Goal: Information Seeking & Learning: Learn about a topic

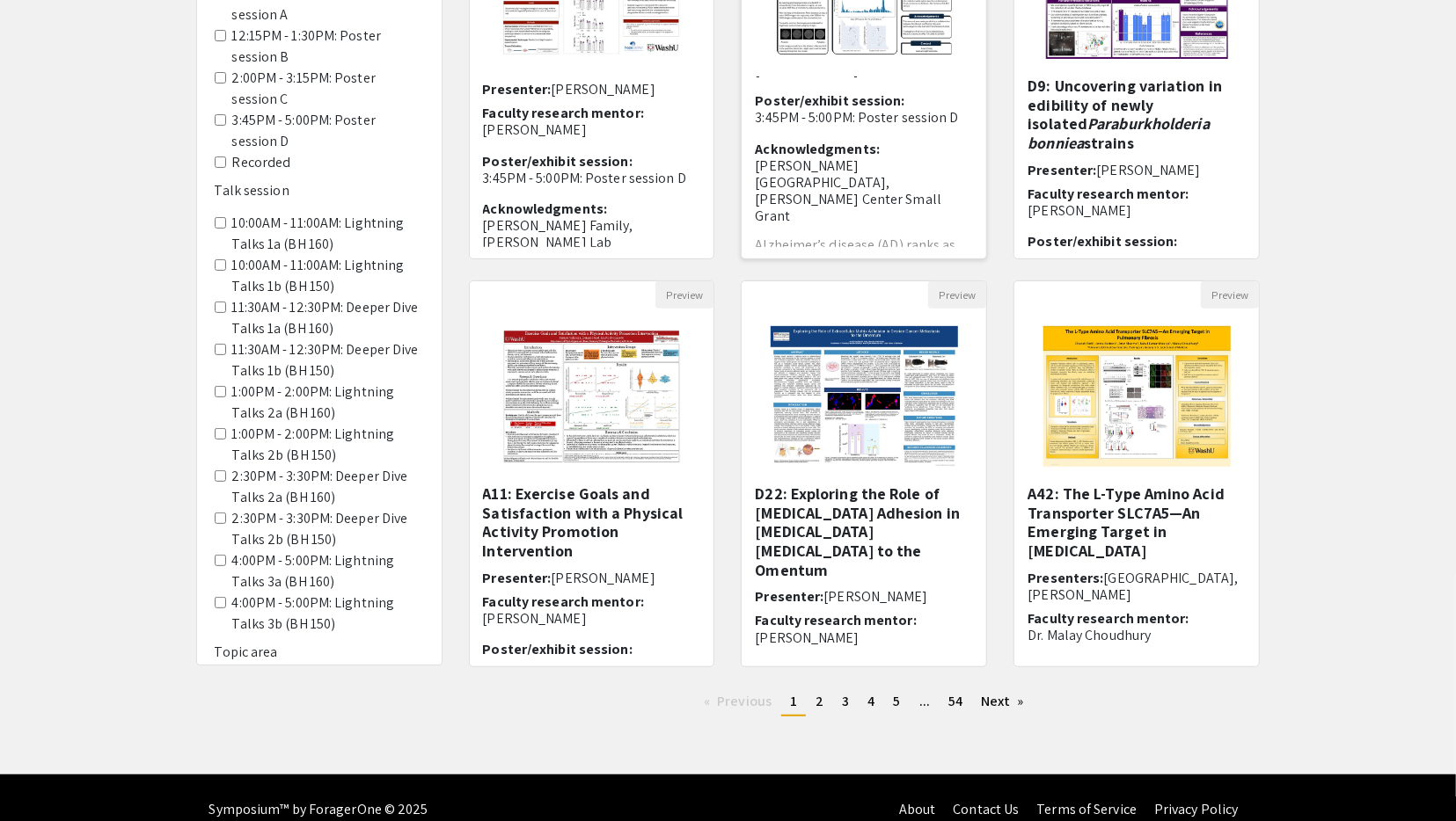
scroll to position [344, 0]
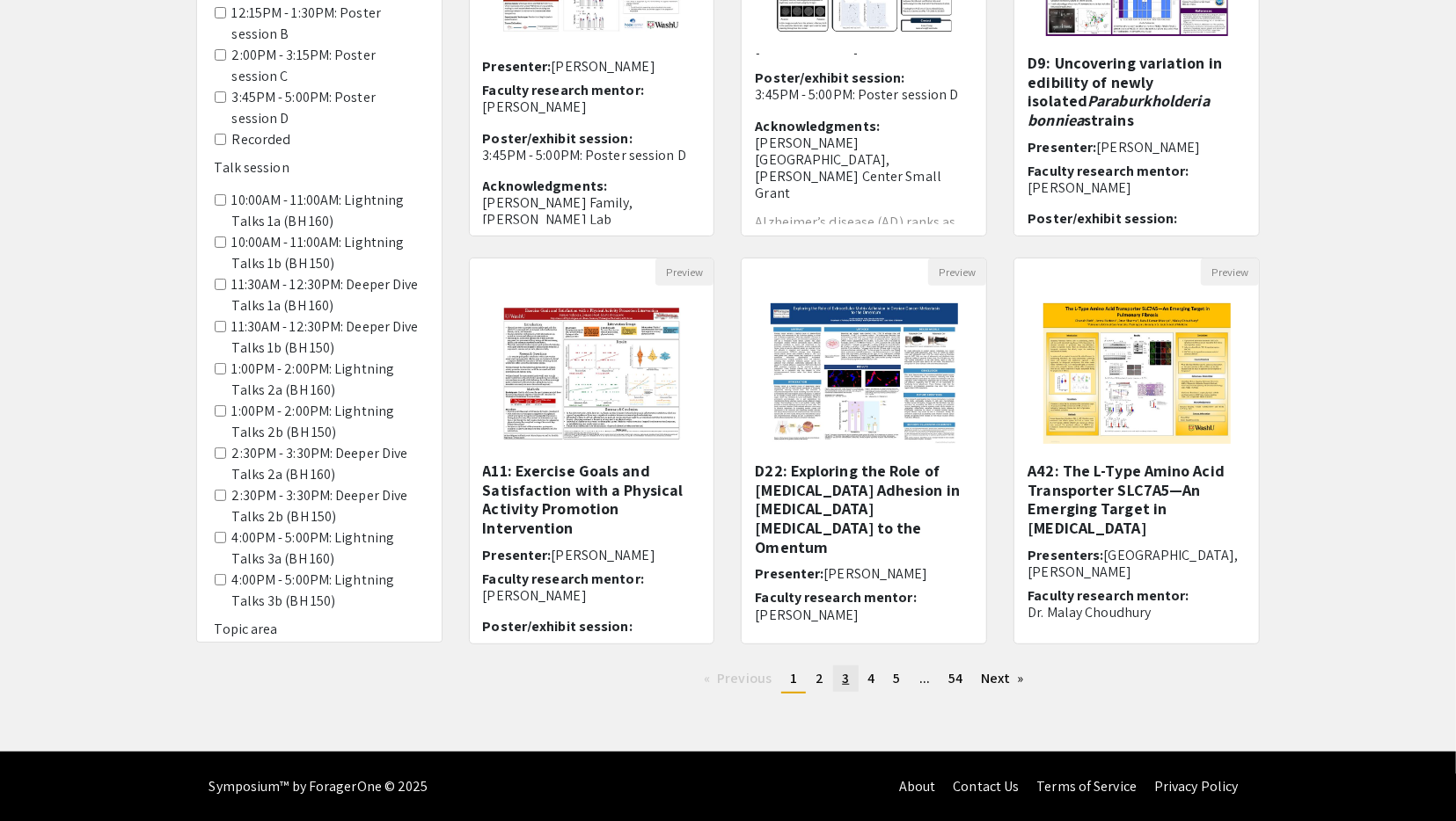
click at [841, 678] on link "page 3" at bounding box center [845, 678] width 25 height 27
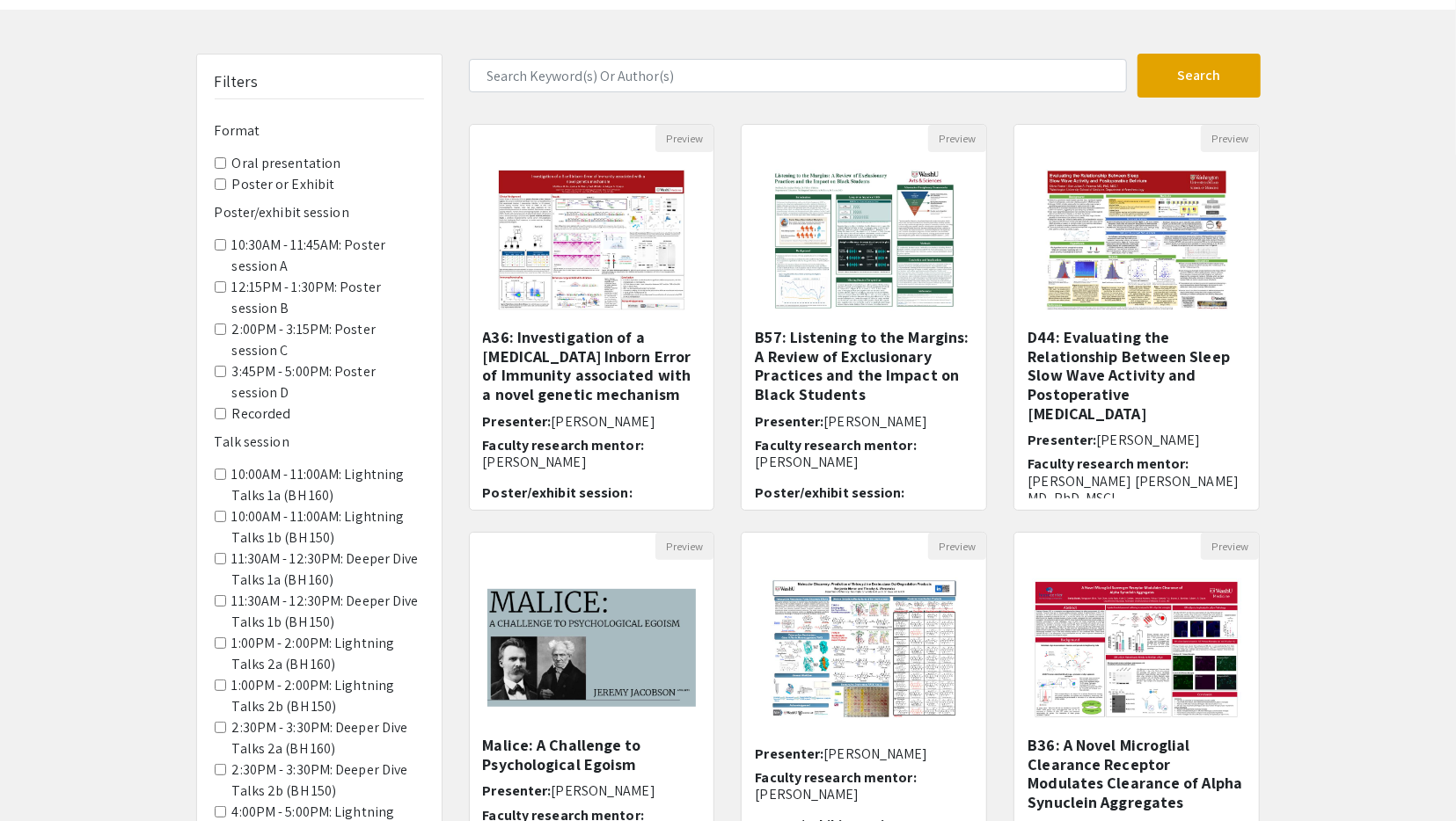
scroll to position [105, 0]
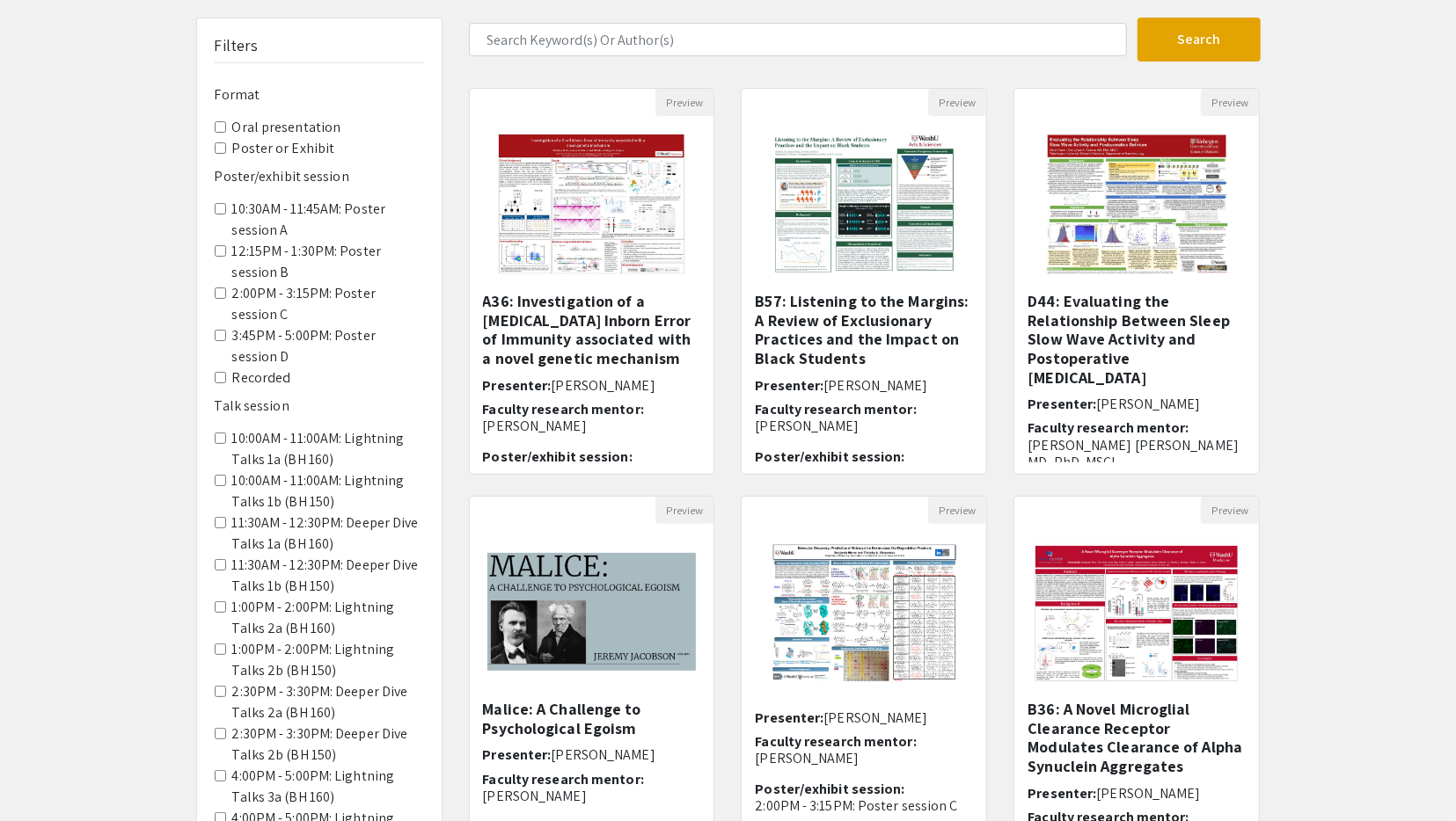
click at [218, 146] on Exhibit "Poster or Exhibit" at bounding box center [220, 148] width 12 height 12
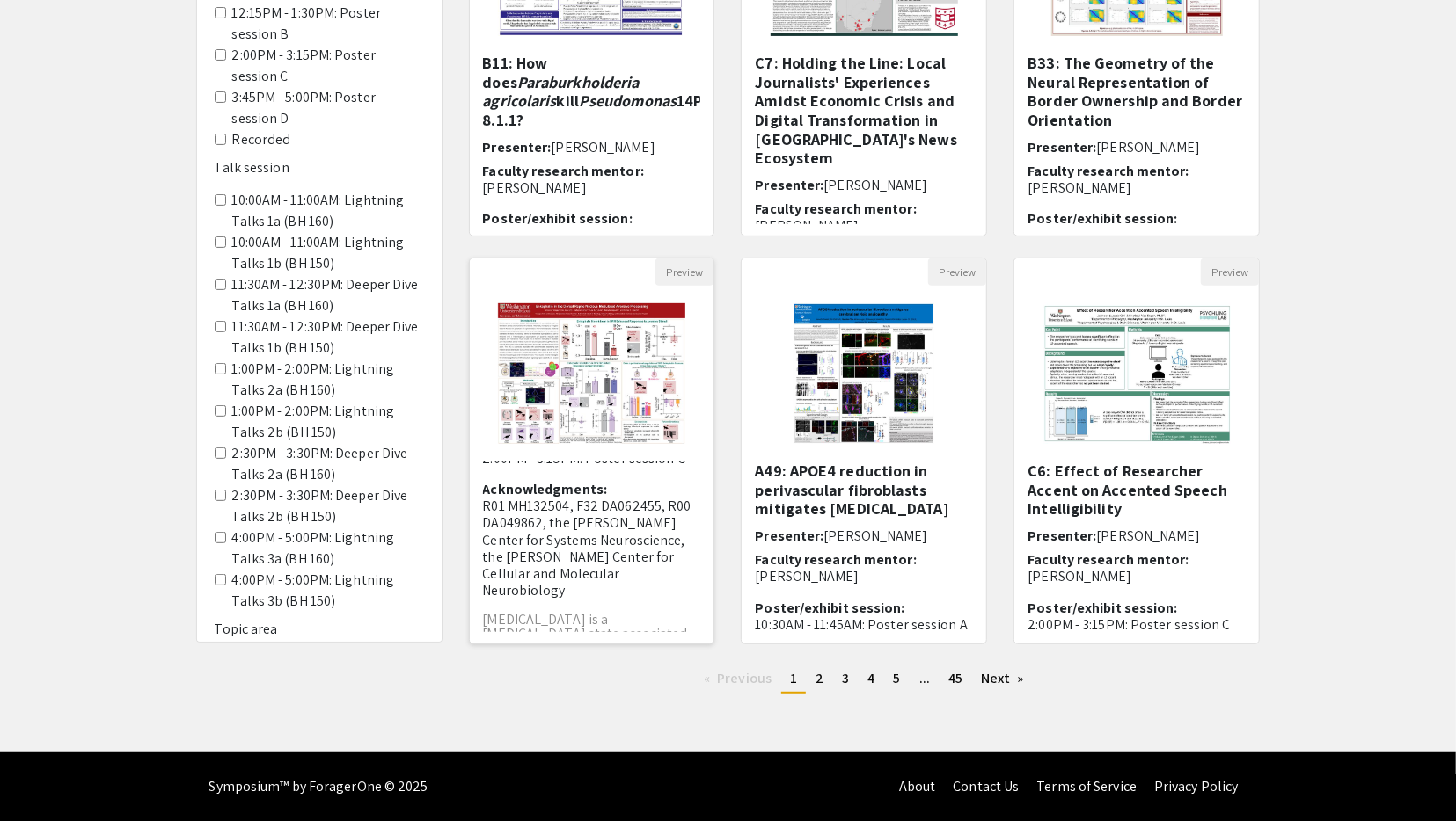
scroll to position [182, 0]
click at [815, 679] on span "2" at bounding box center [819, 678] width 8 height 19
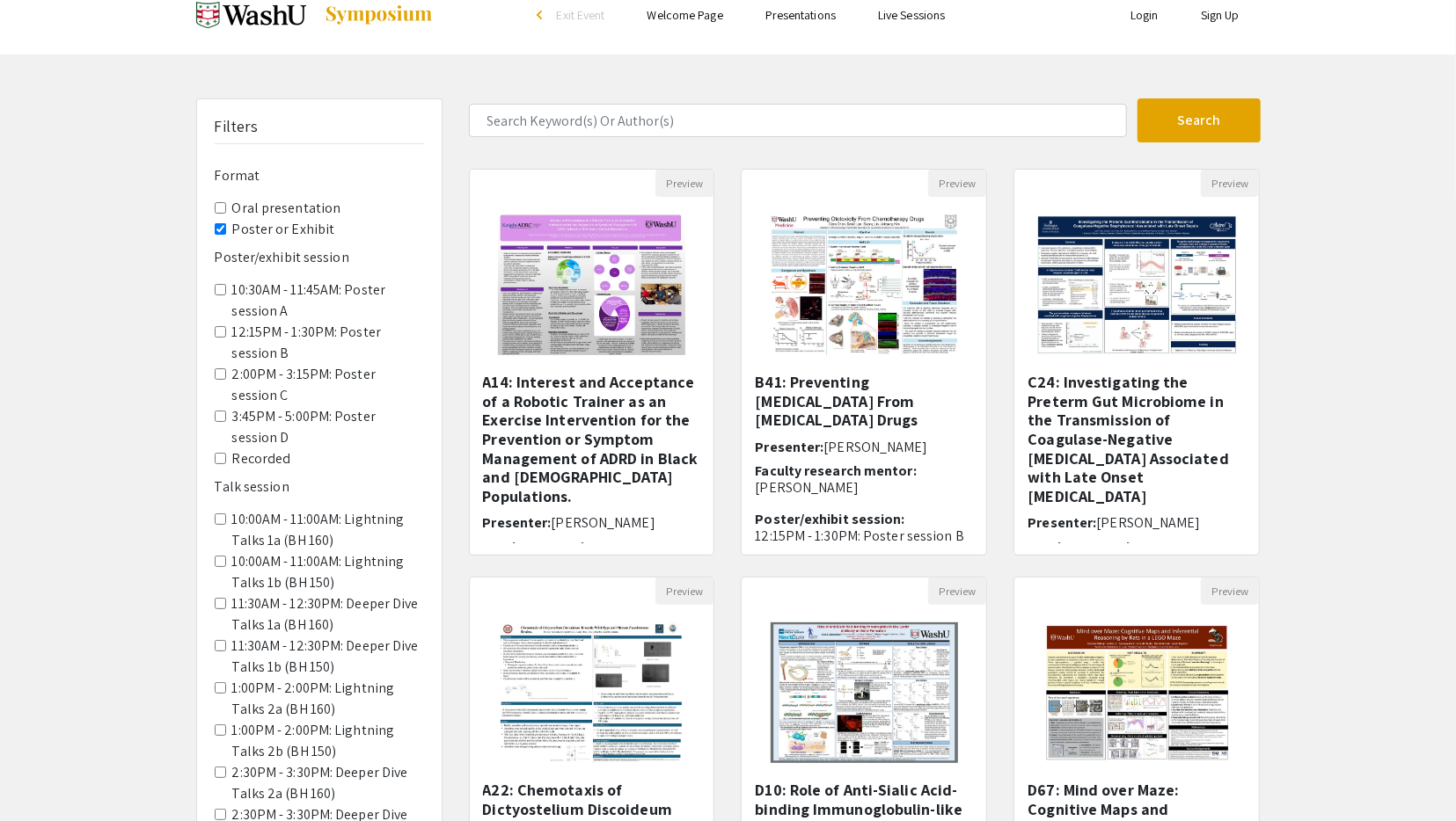
scroll to position [344, 0]
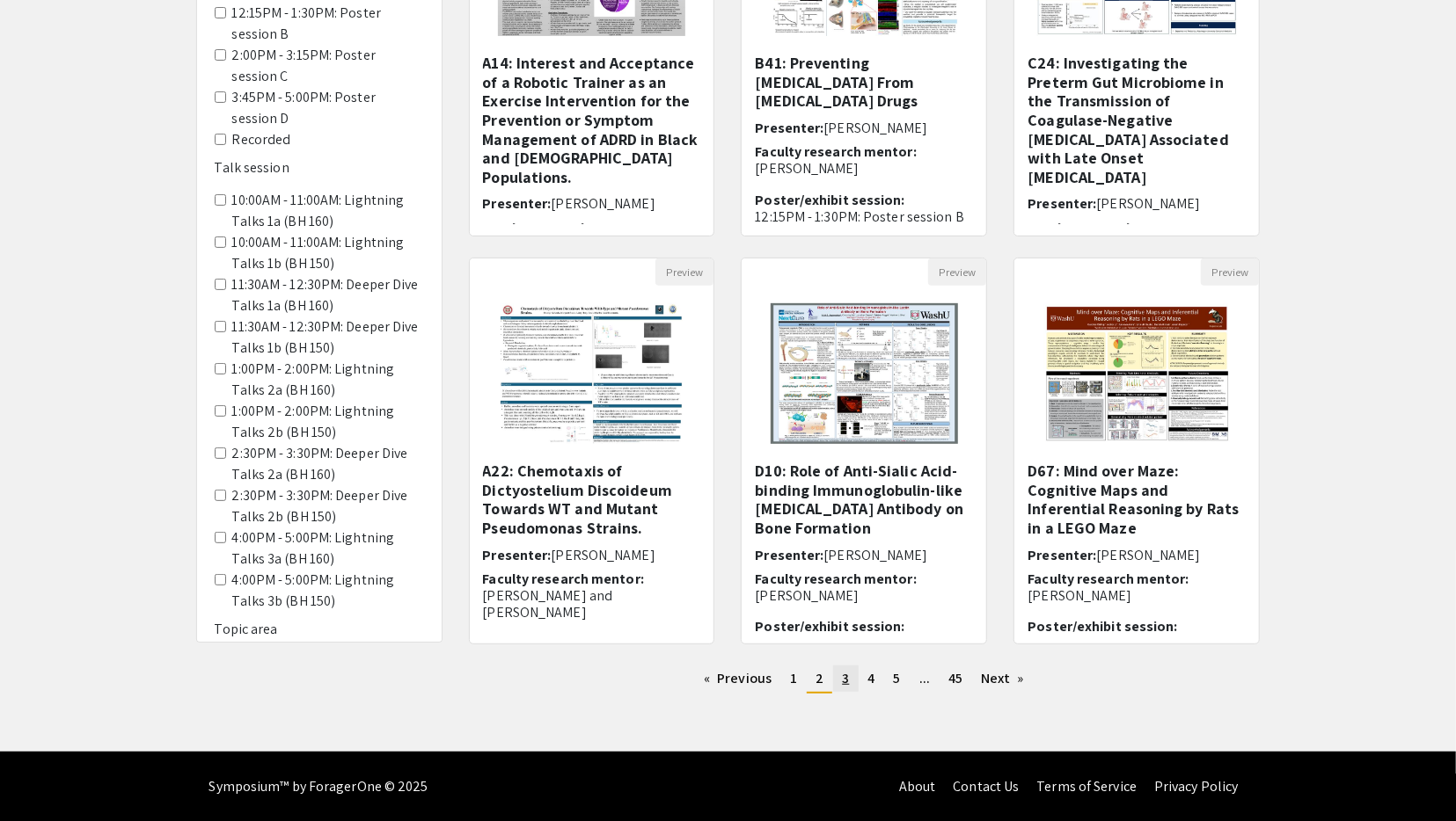
click at [848, 688] on link "page 3" at bounding box center [845, 678] width 25 height 27
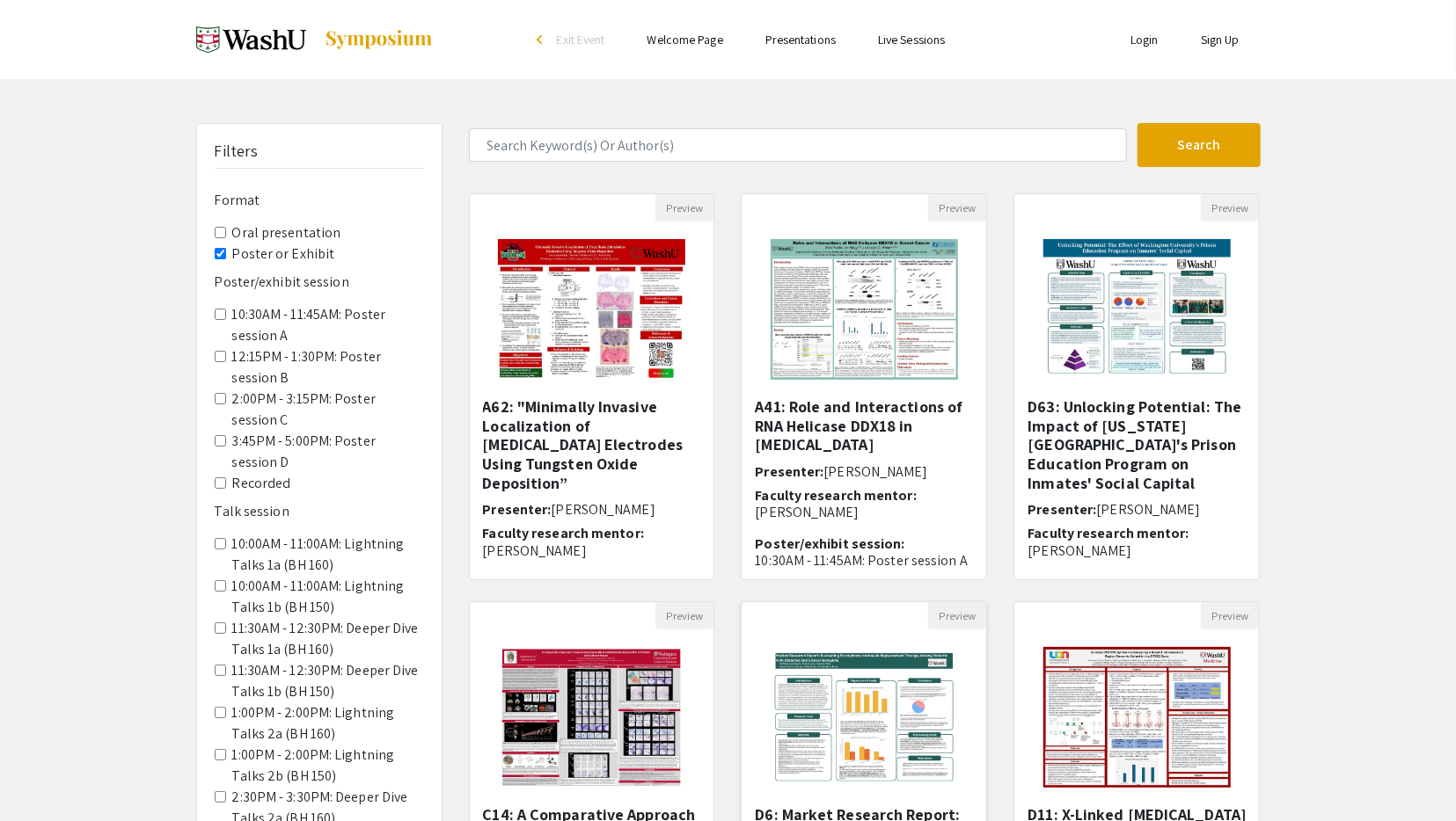
scroll to position [344, 0]
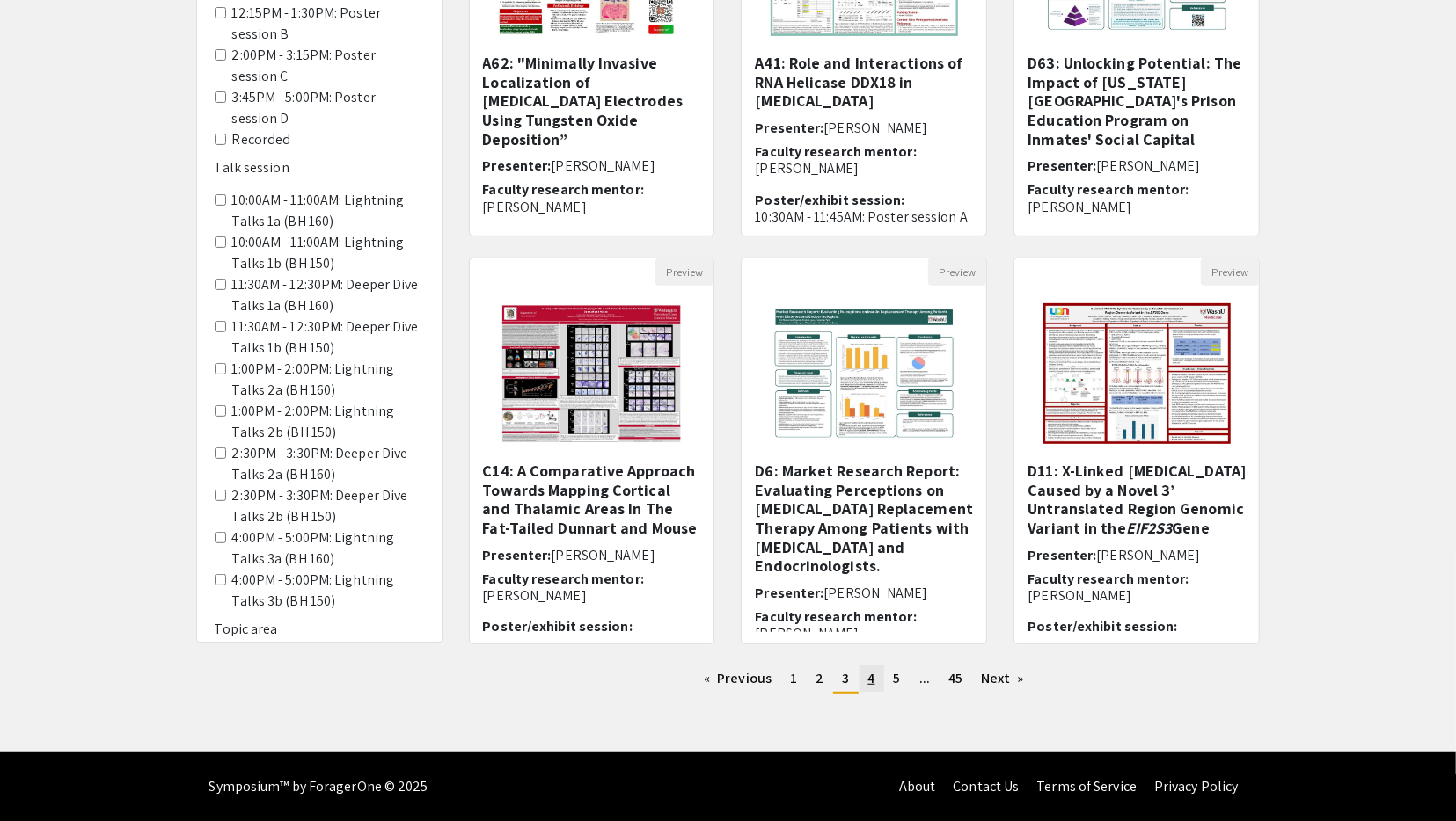
click at [866, 678] on link "page 4" at bounding box center [872, 678] width 25 height 27
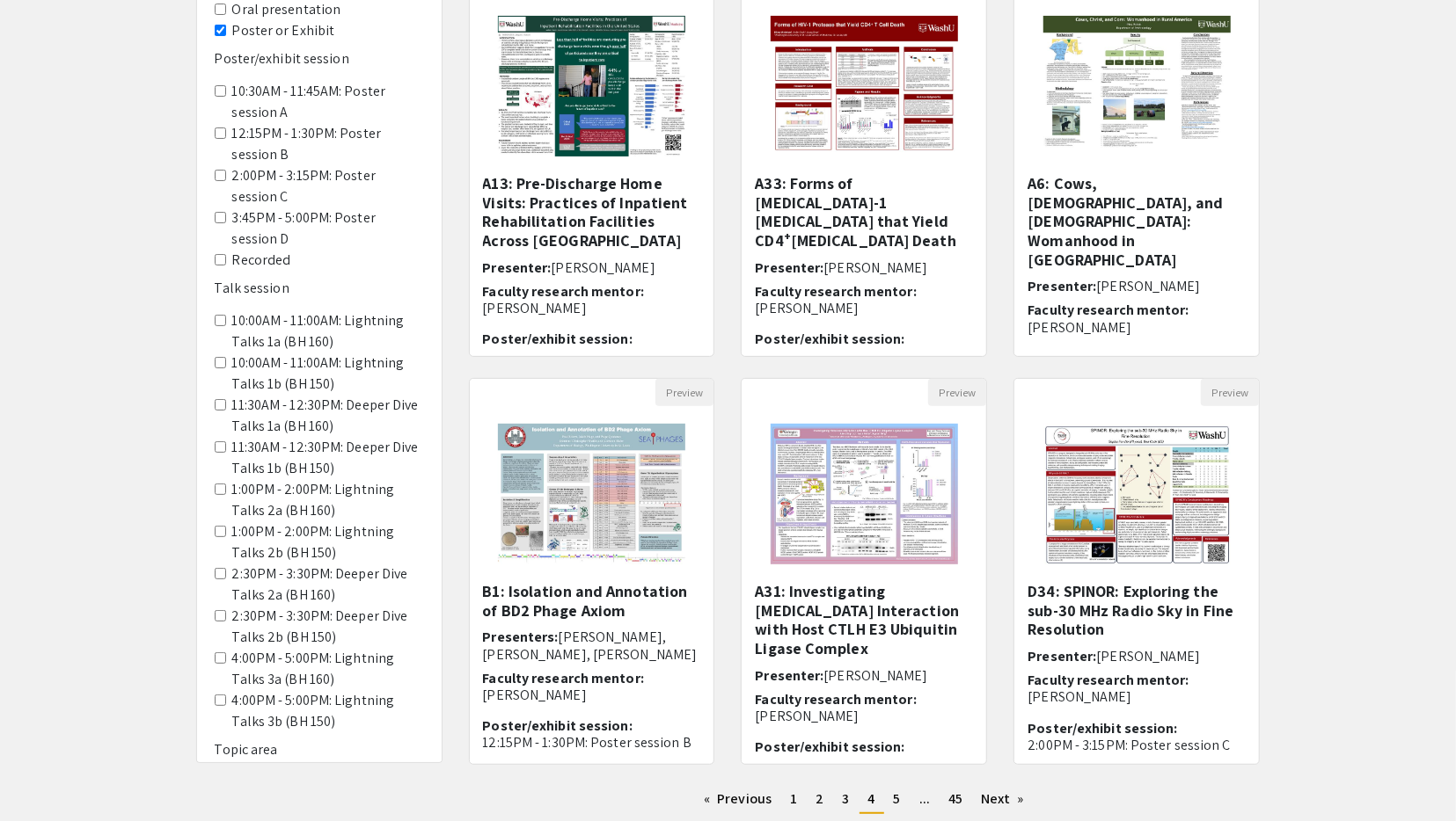
scroll to position [70, 0]
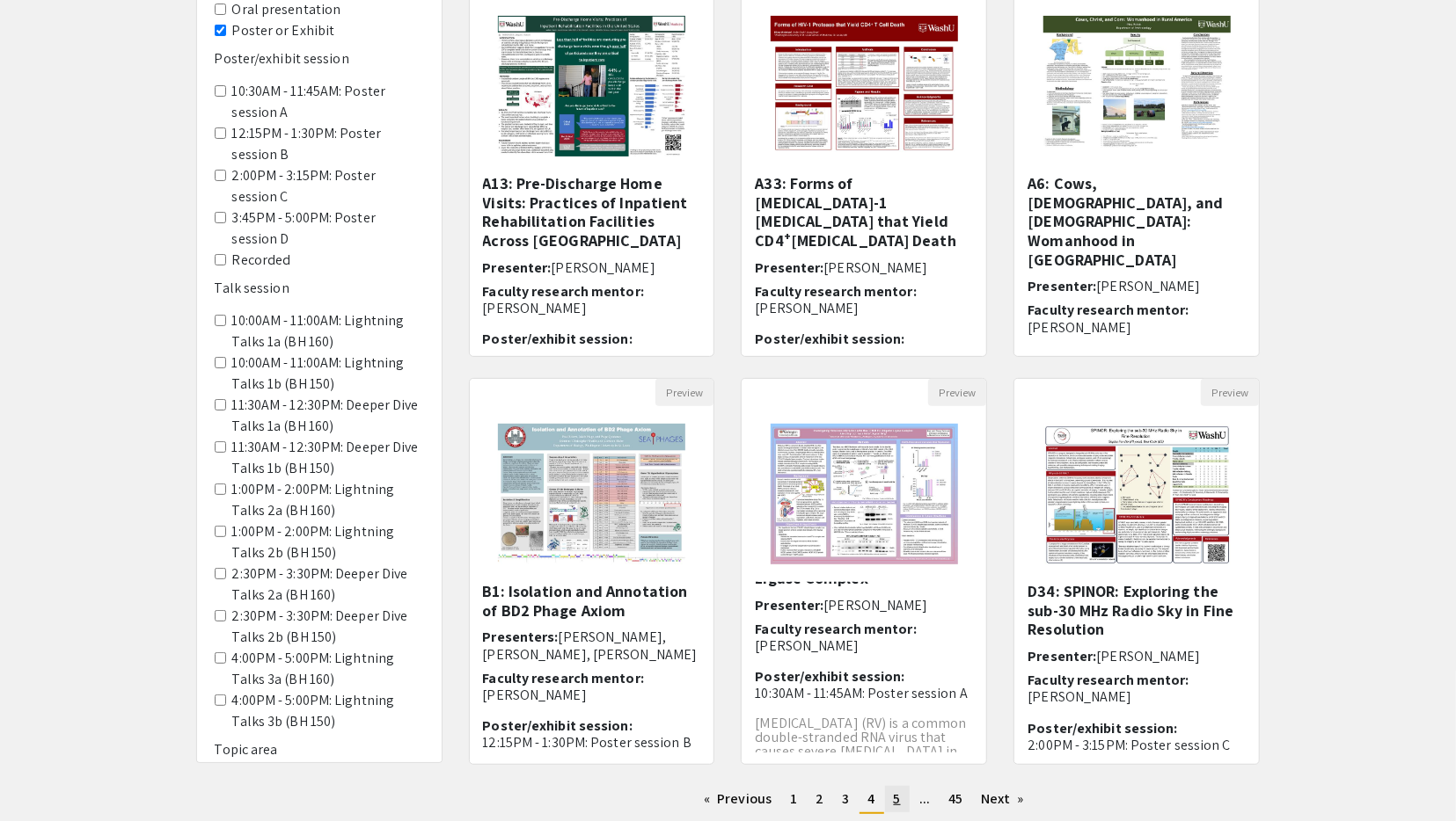
click at [896, 798] on span "5" at bounding box center [897, 798] width 7 height 19
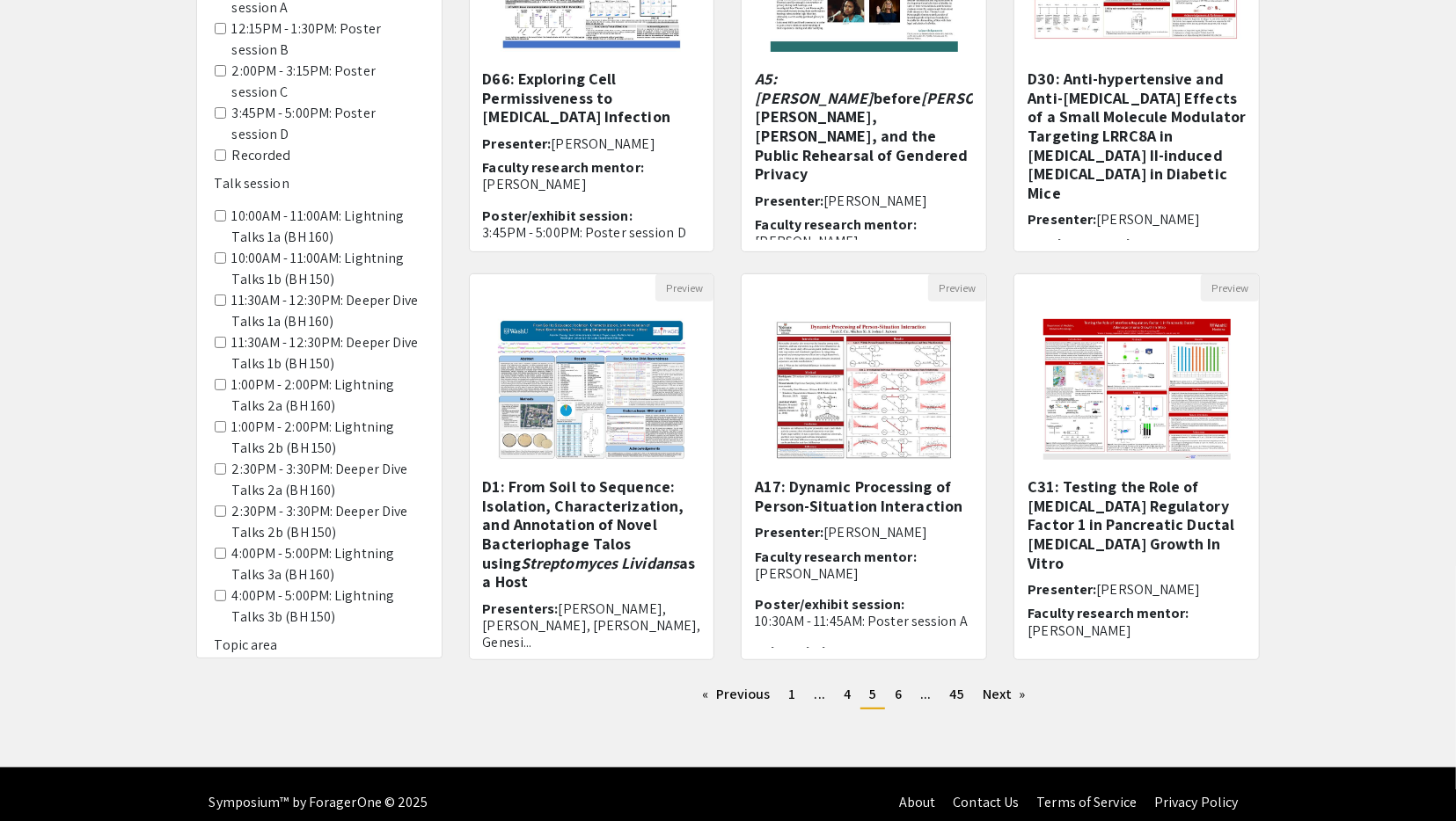
scroll to position [344, 0]
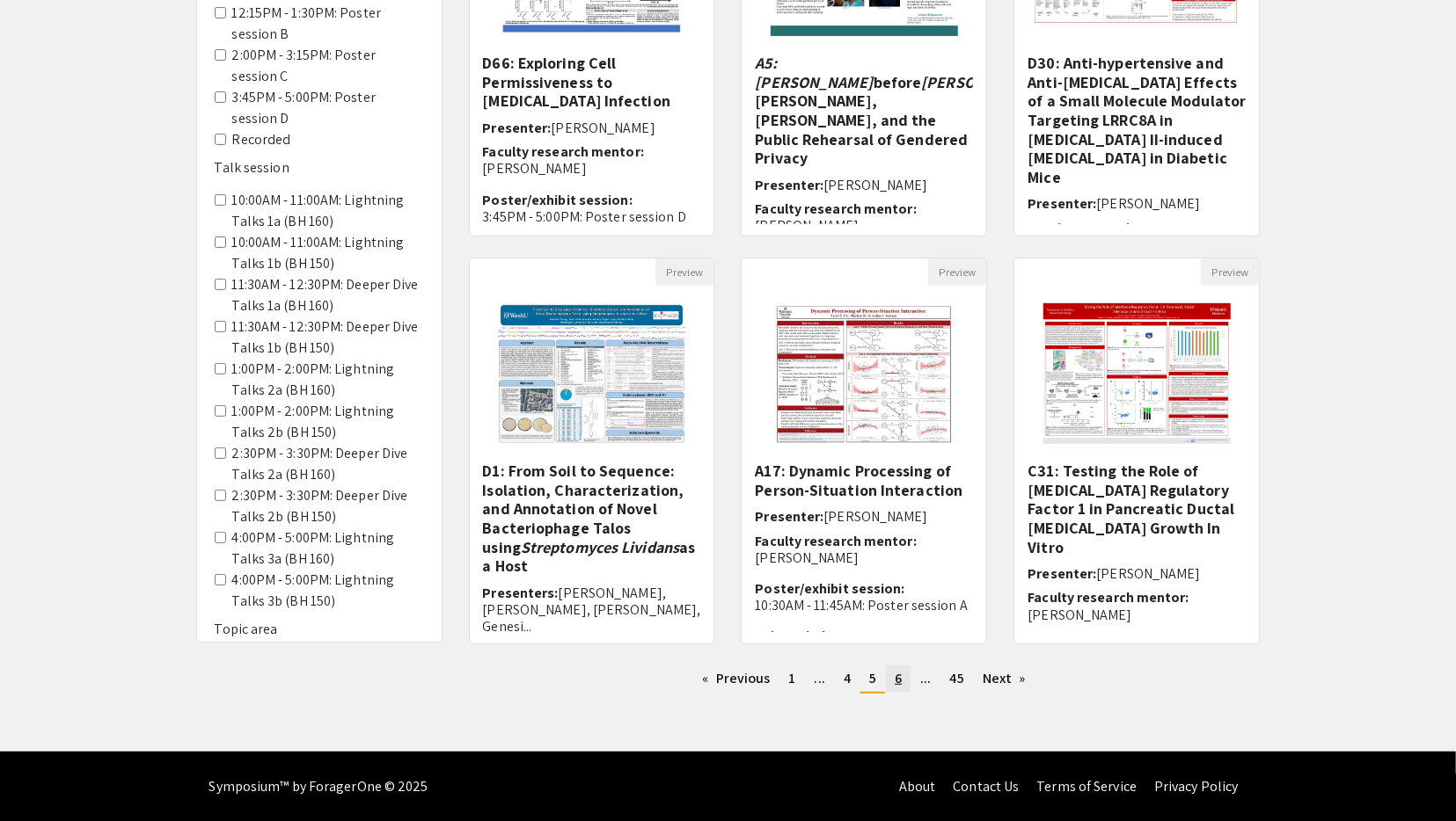
click at [899, 681] on span "6" at bounding box center [898, 678] width 7 height 19
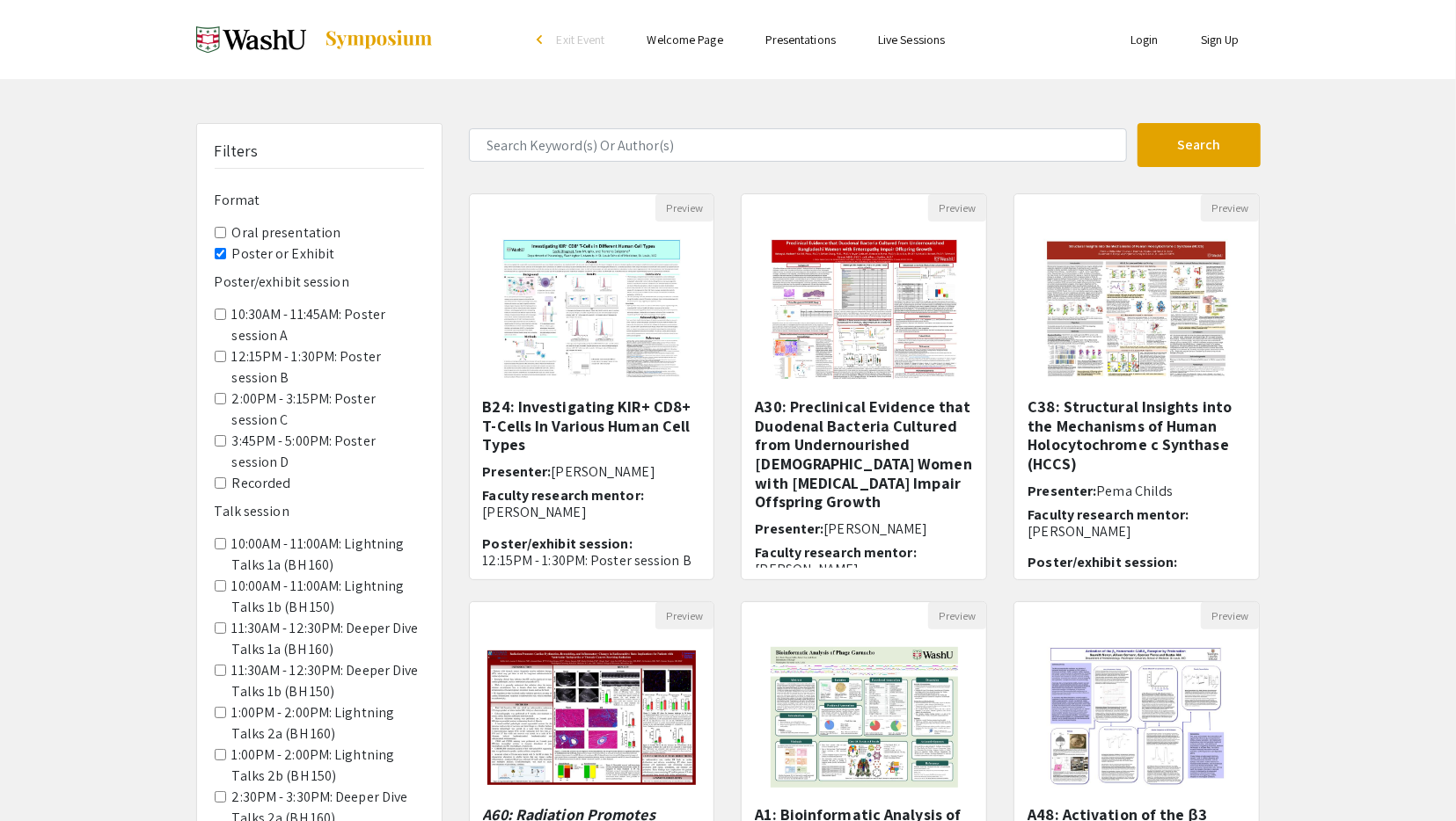
scroll to position [344, 0]
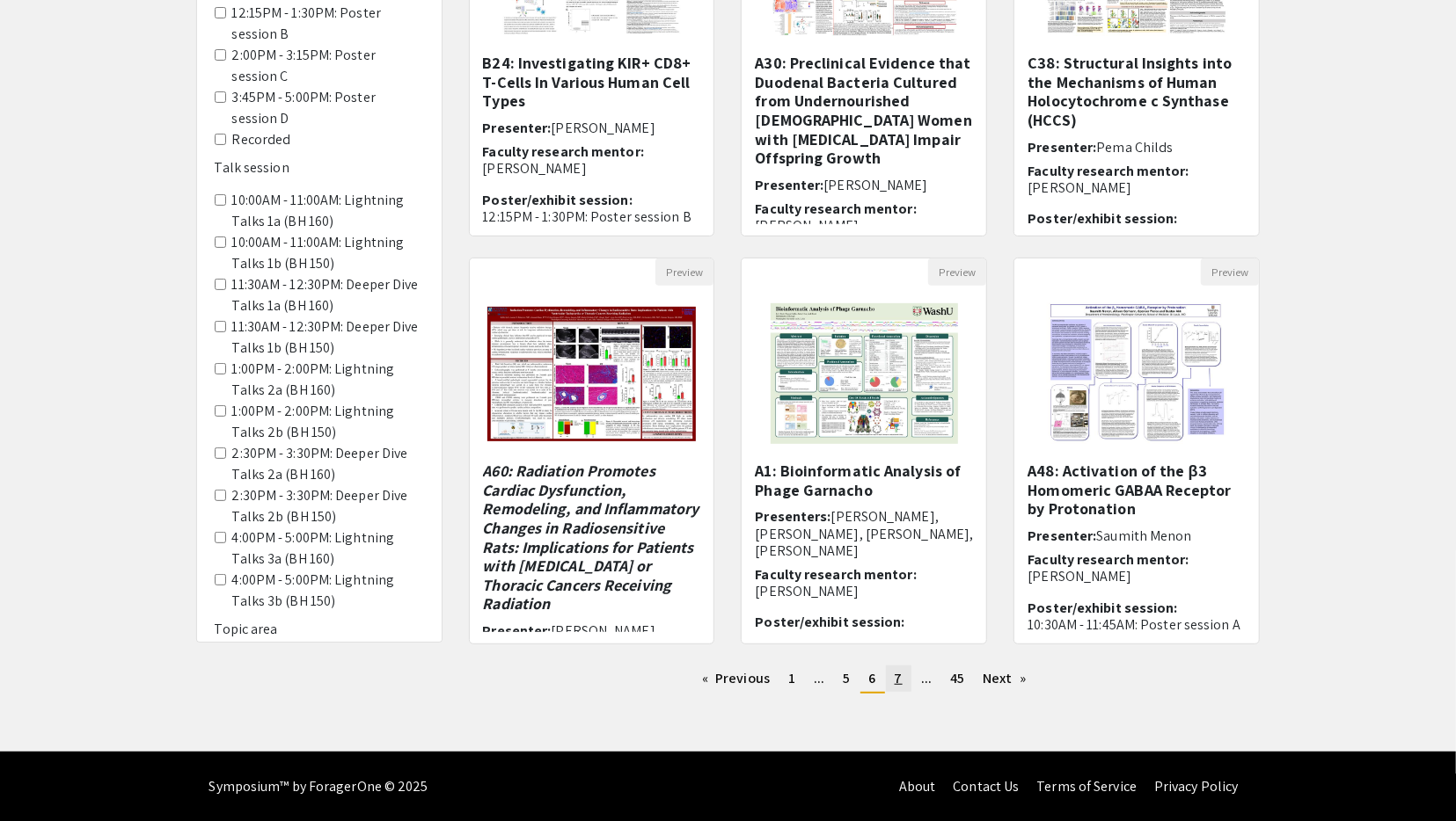
click at [903, 683] on link "page 7" at bounding box center [898, 678] width 26 height 27
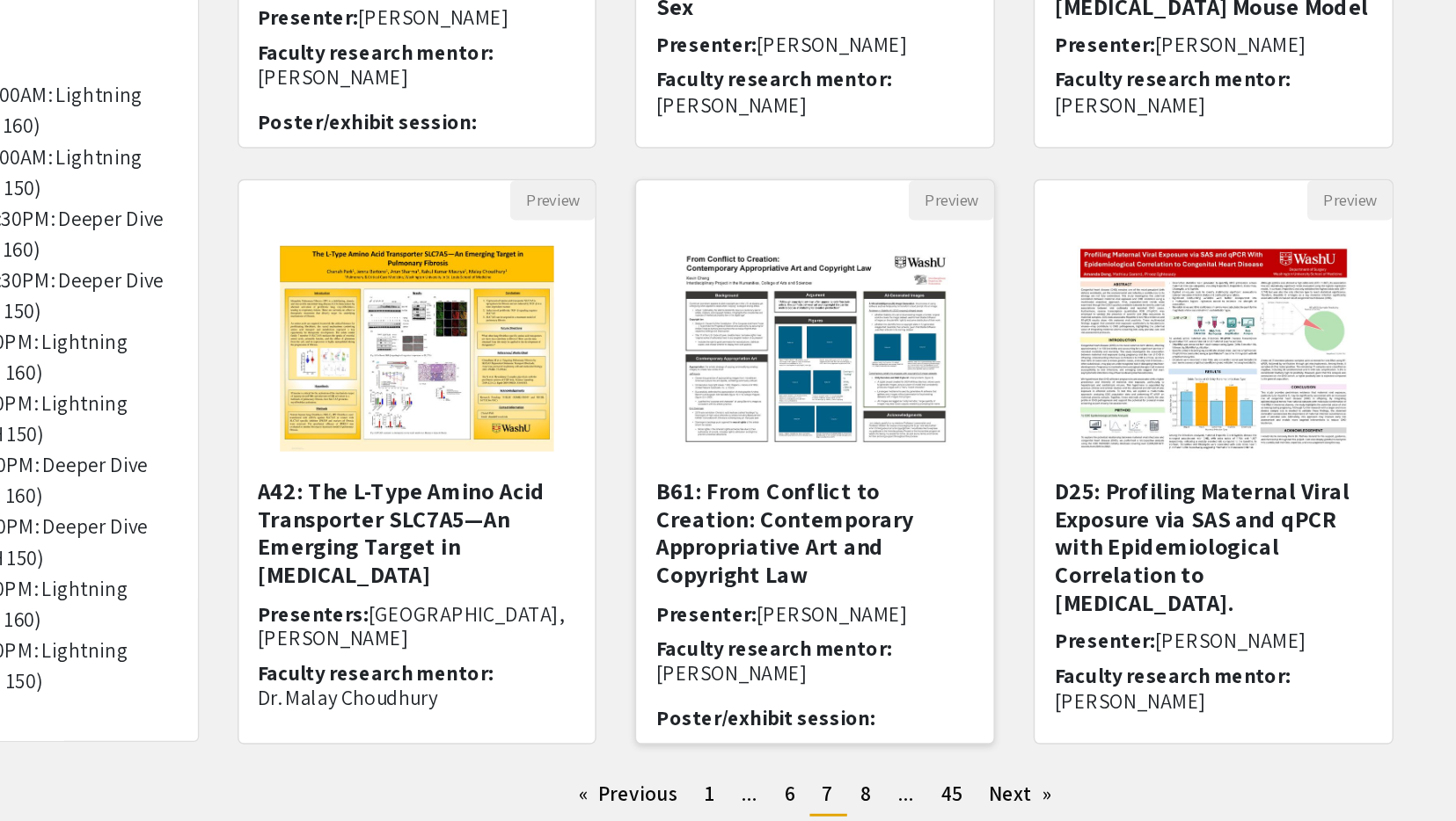
scroll to position [344, 0]
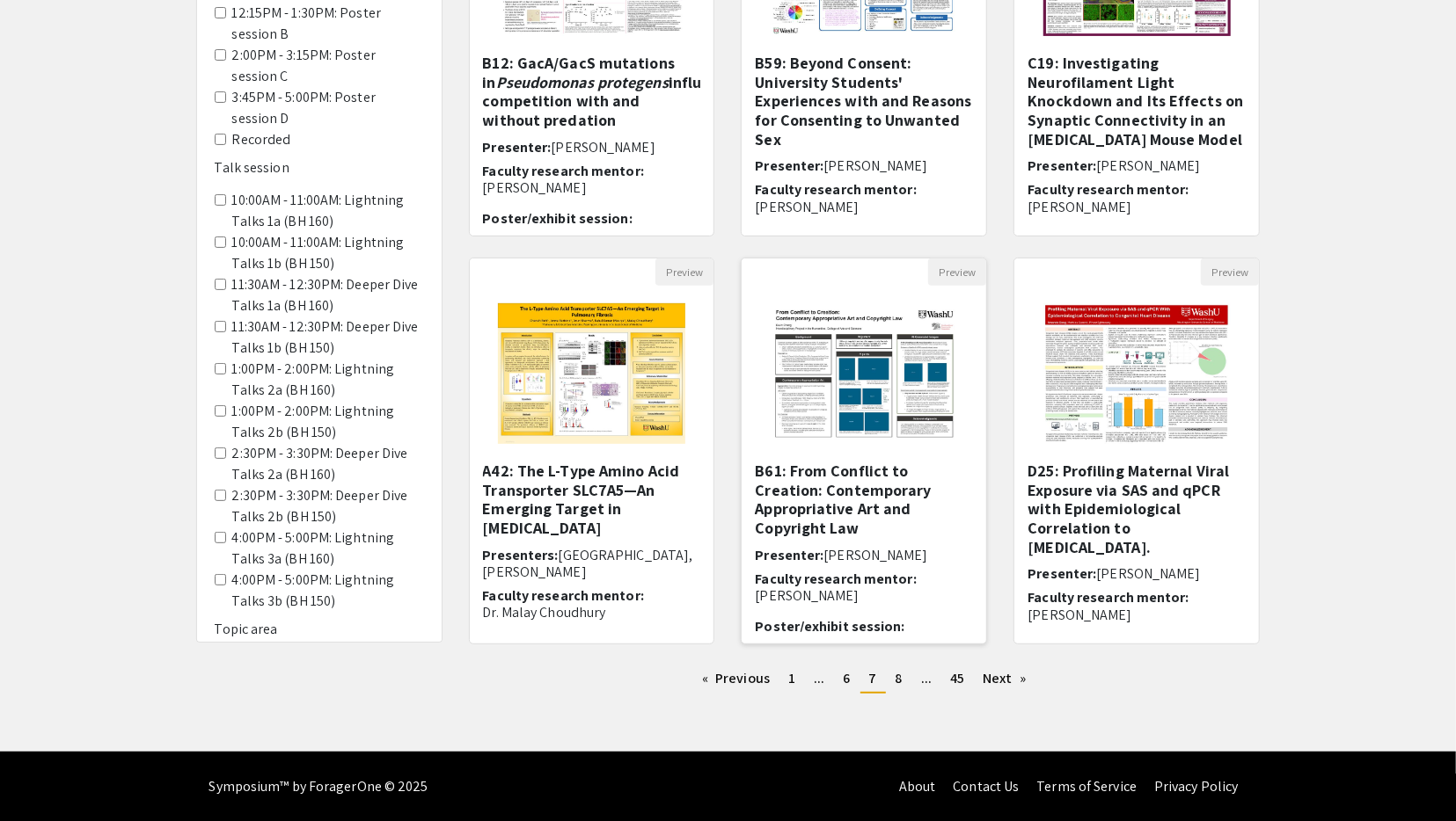
click at [892, 441] on img "Open Presentation <p>B61: From Conflict to Creation: Contemporary Appropriative…" at bounding box center [864, 374] width 222 height 175
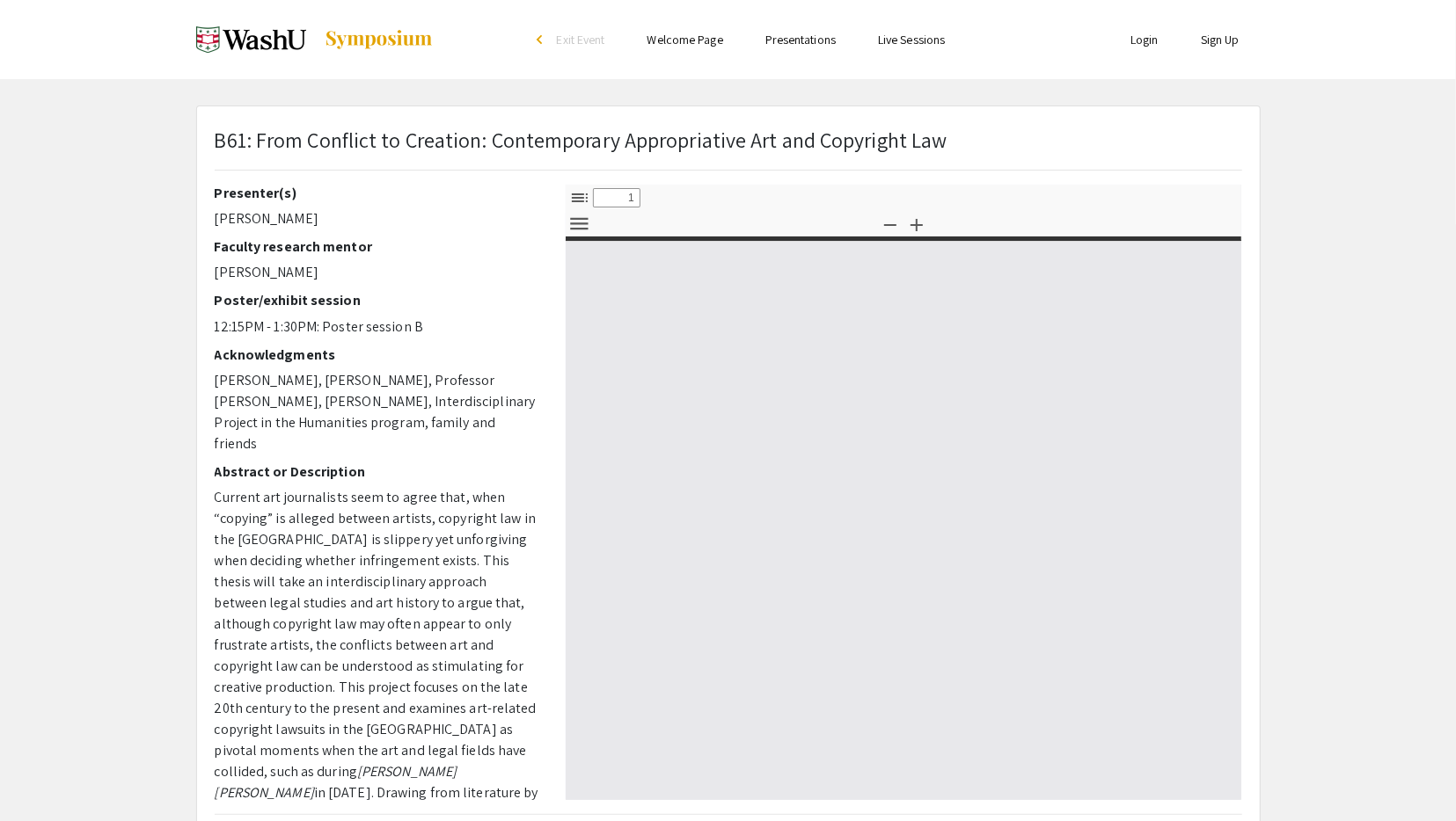
select select "custom"
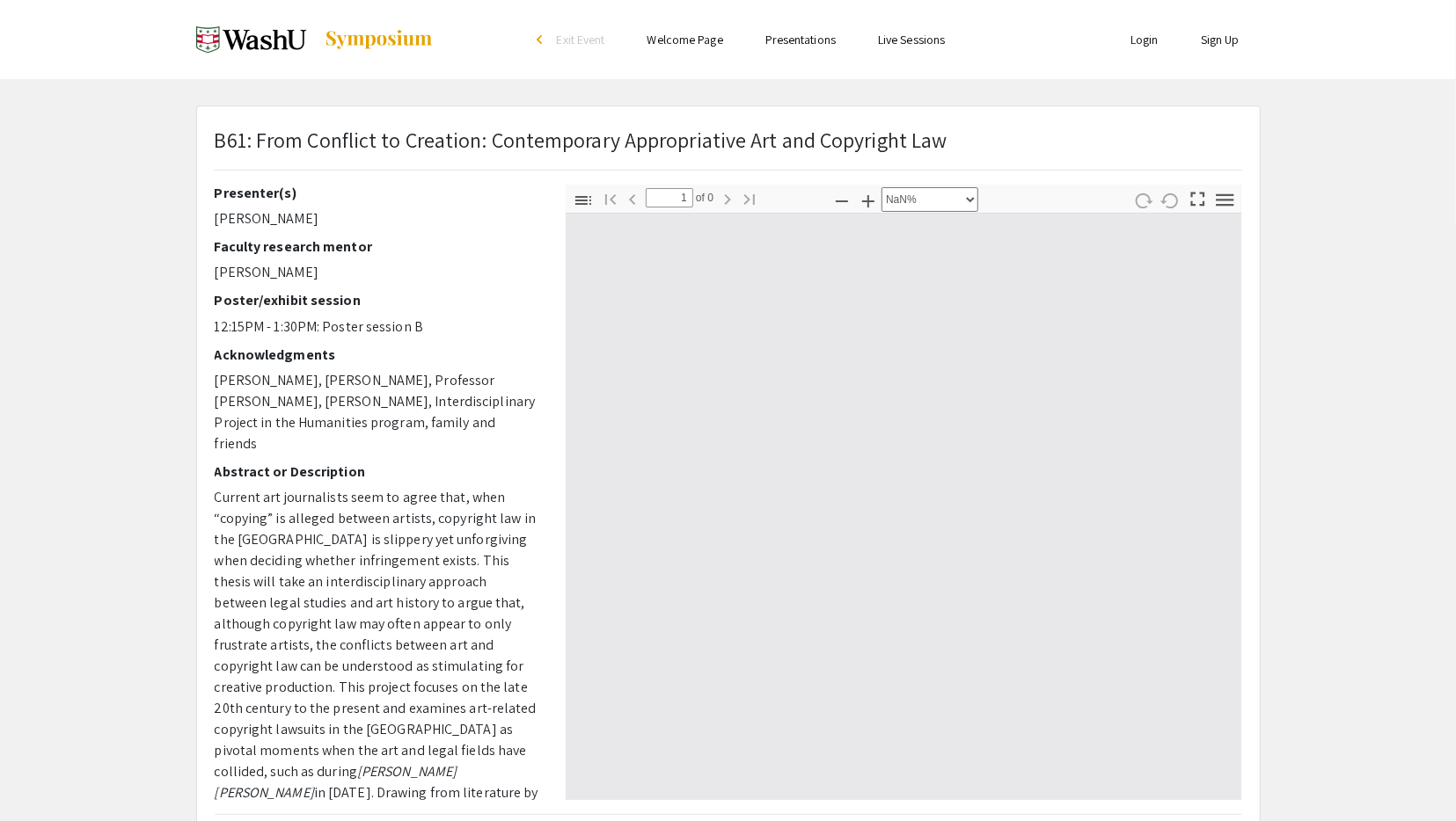
type input "0"
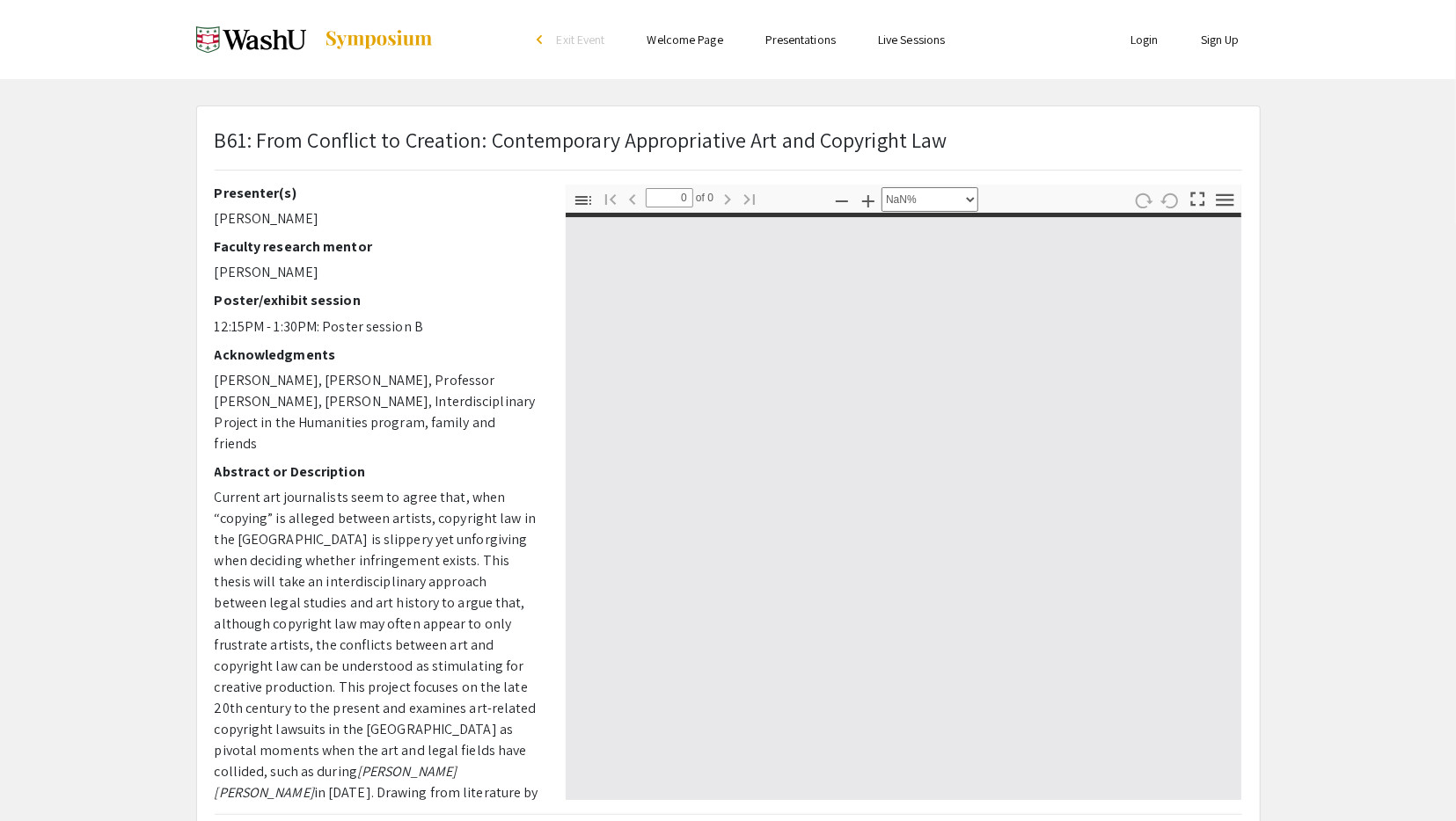
select select "auto"
type input "1"
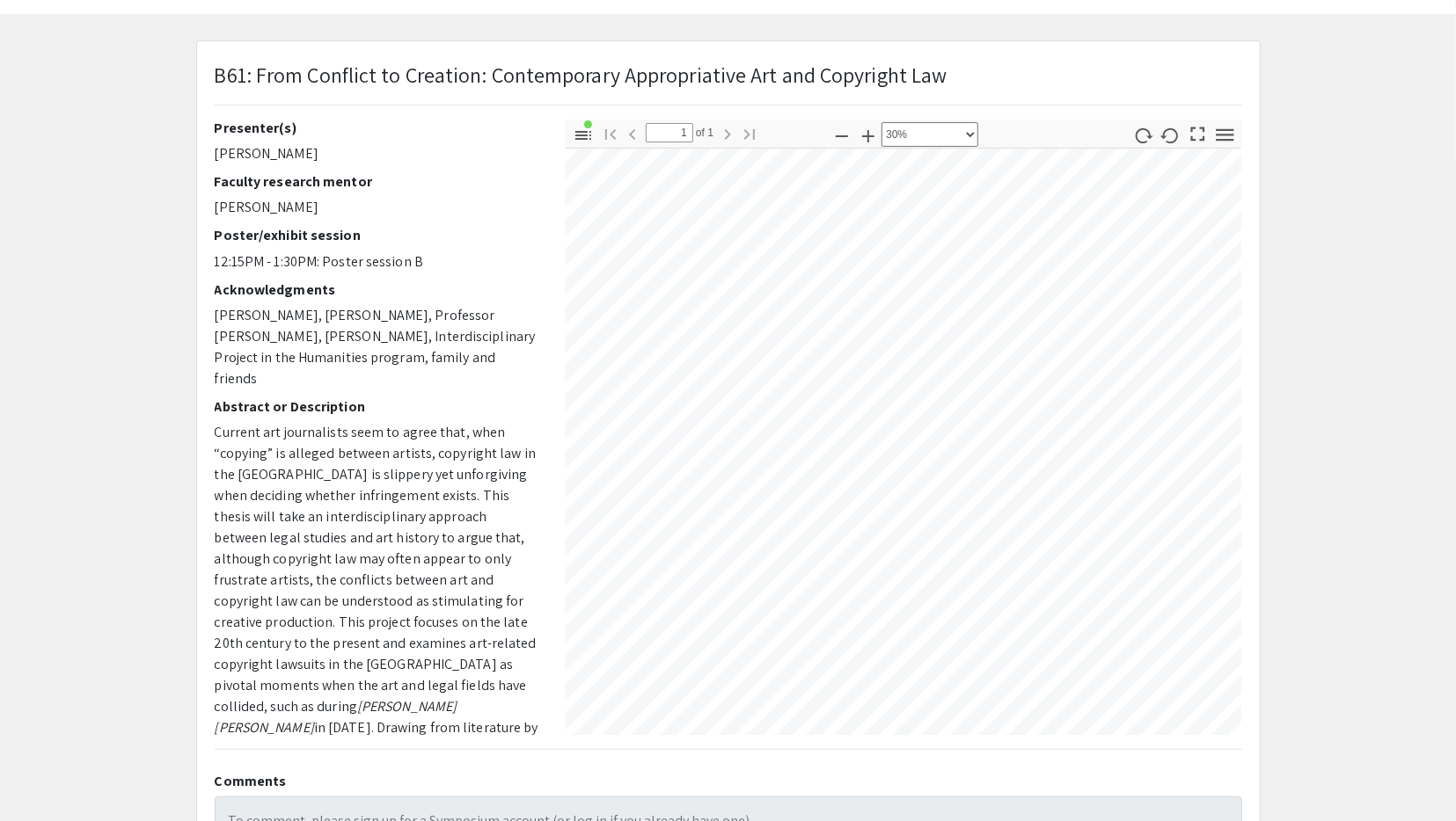
select select "custom"
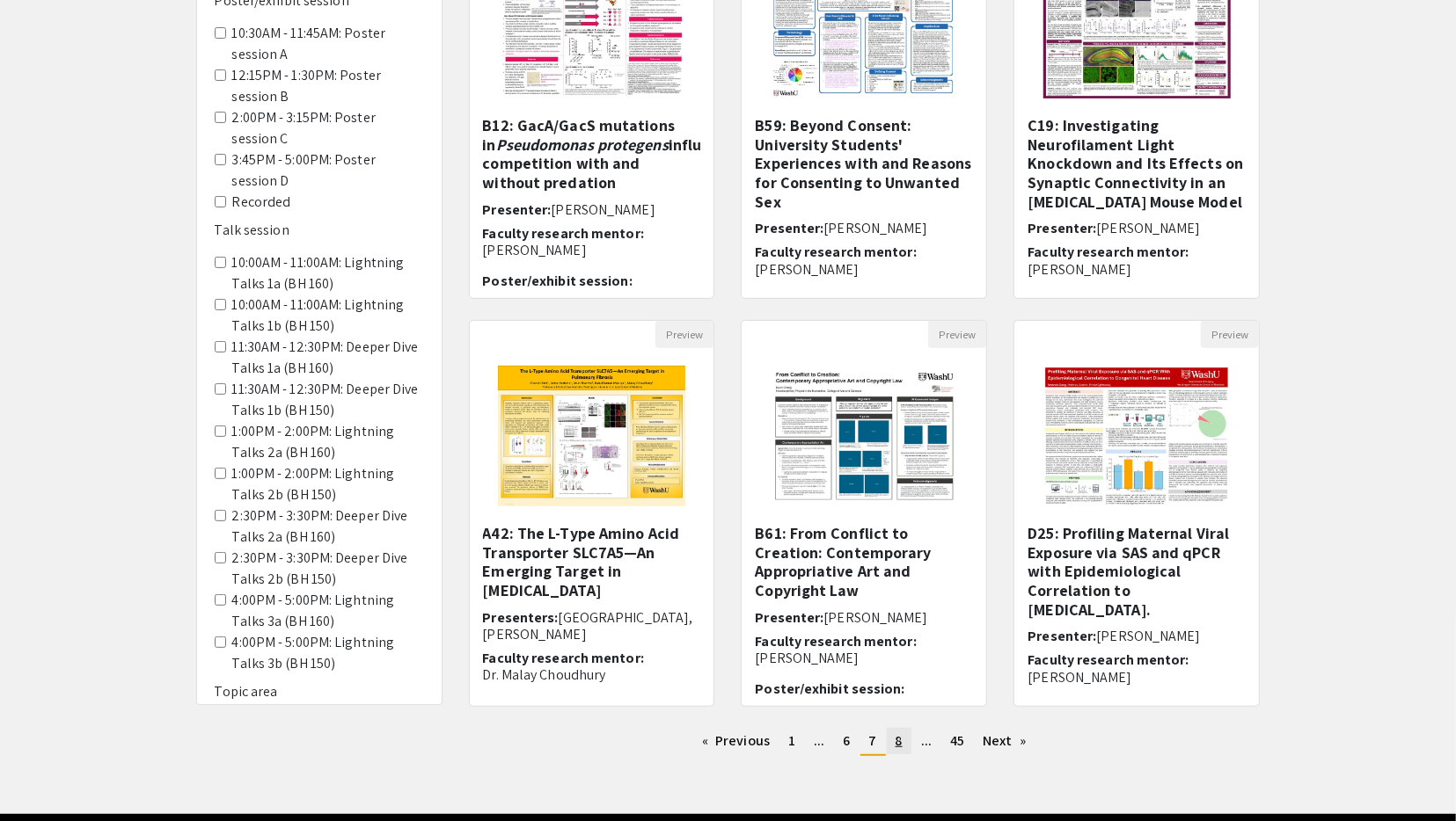
click at [893, 741] on link "page 8" at bounding box center [899, 741] width 25 height 27
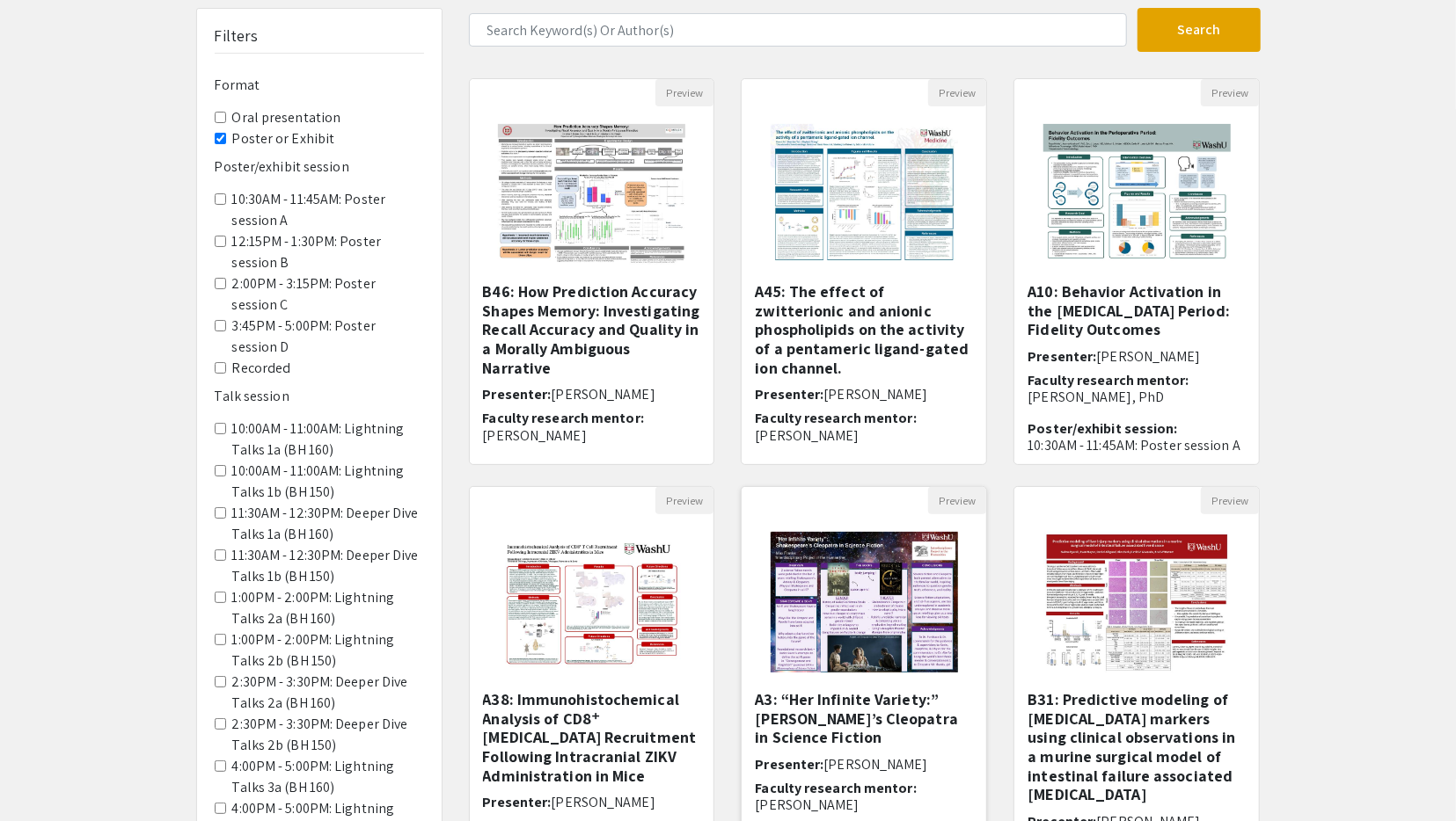
scroll to position [344, 0]
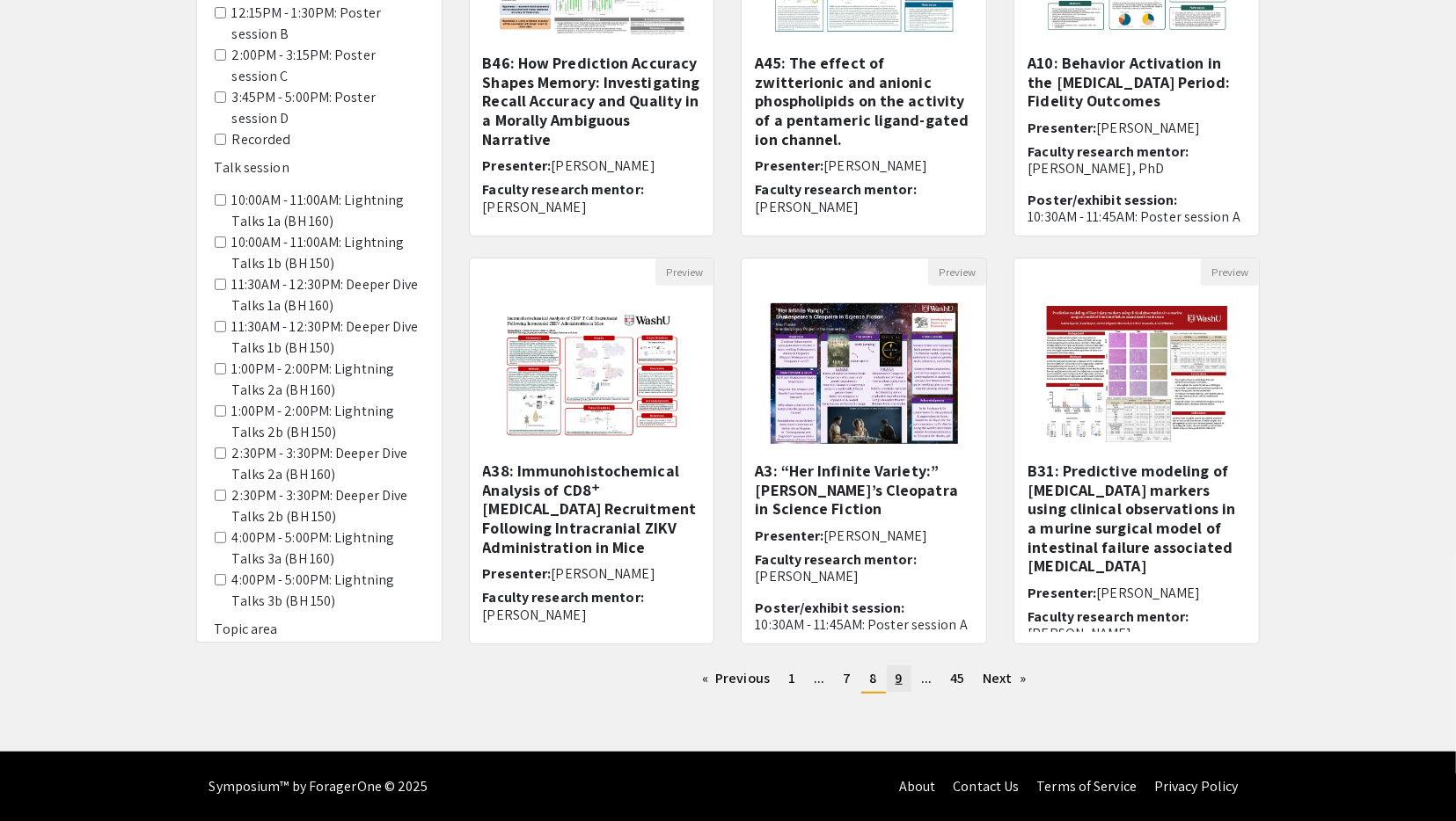
click at [899, 686] on span "9" at bounding box center [899, 678] width 7 height 19
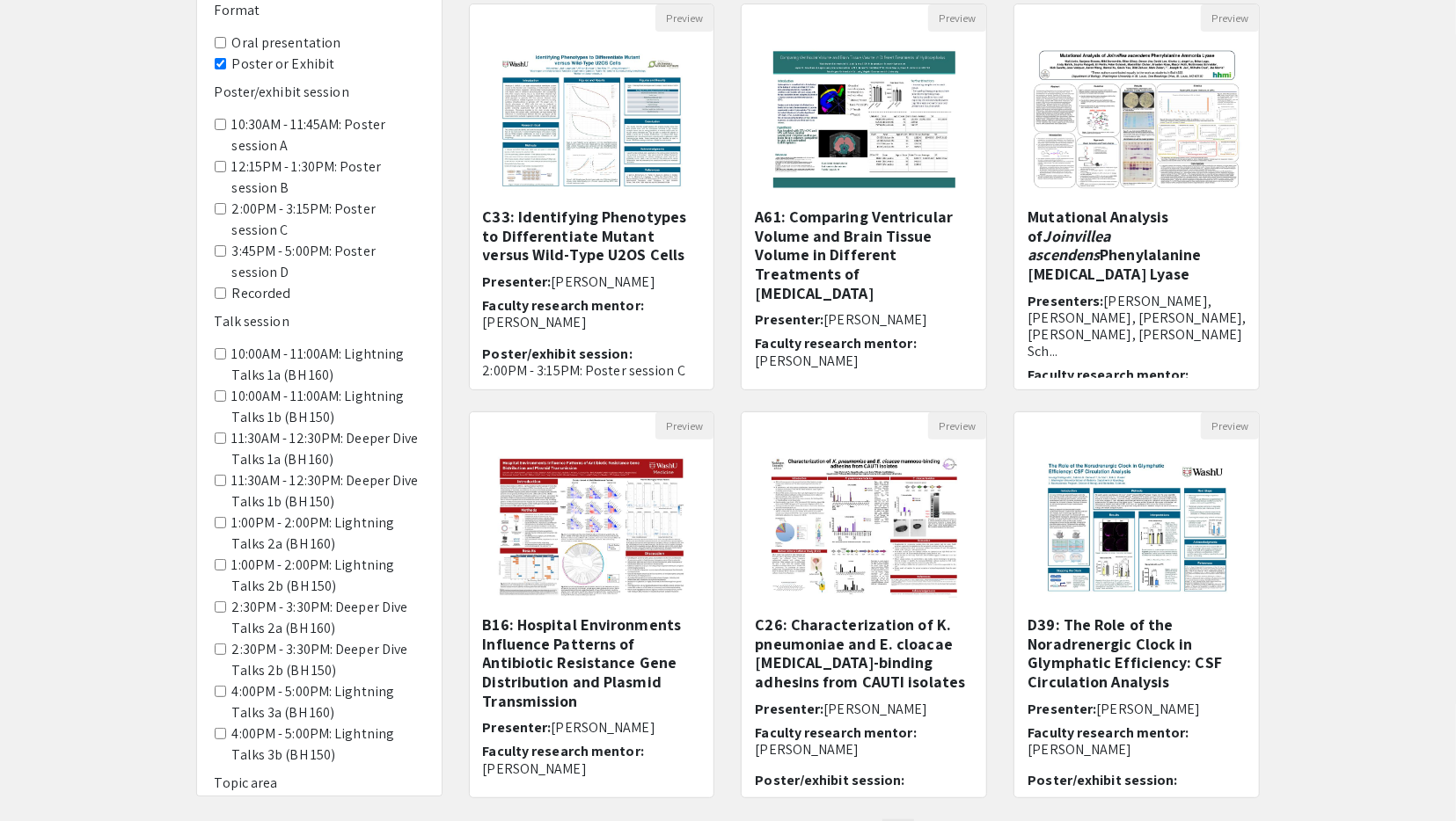
scroll to position [344, 0]
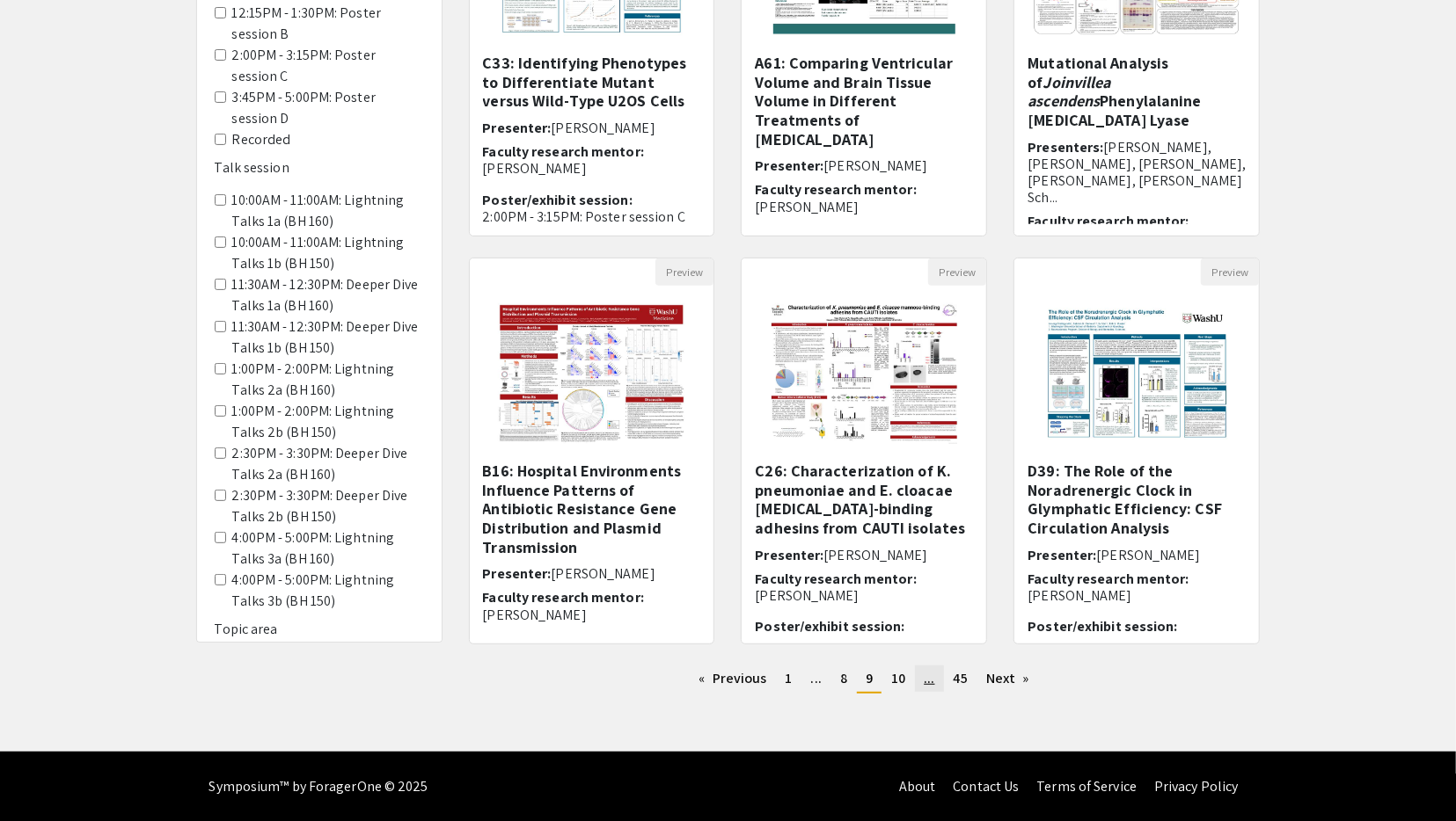
click at [915, 686] on link "page ..." at bounding box center [929, 678] width 28 height 27
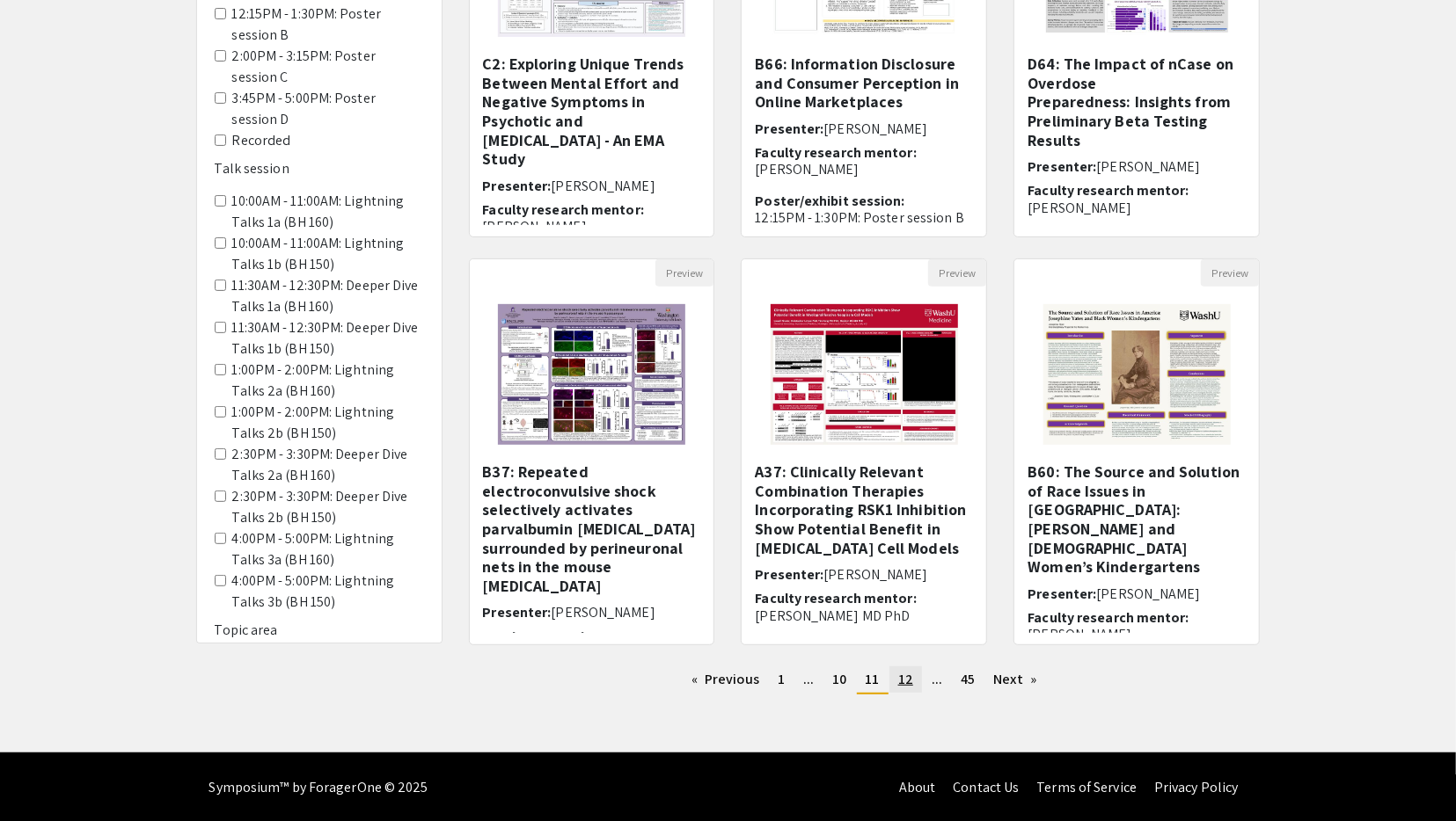
click at [910, 688] on link "page 12" at bounding box center [905, 679] width 33 height 27
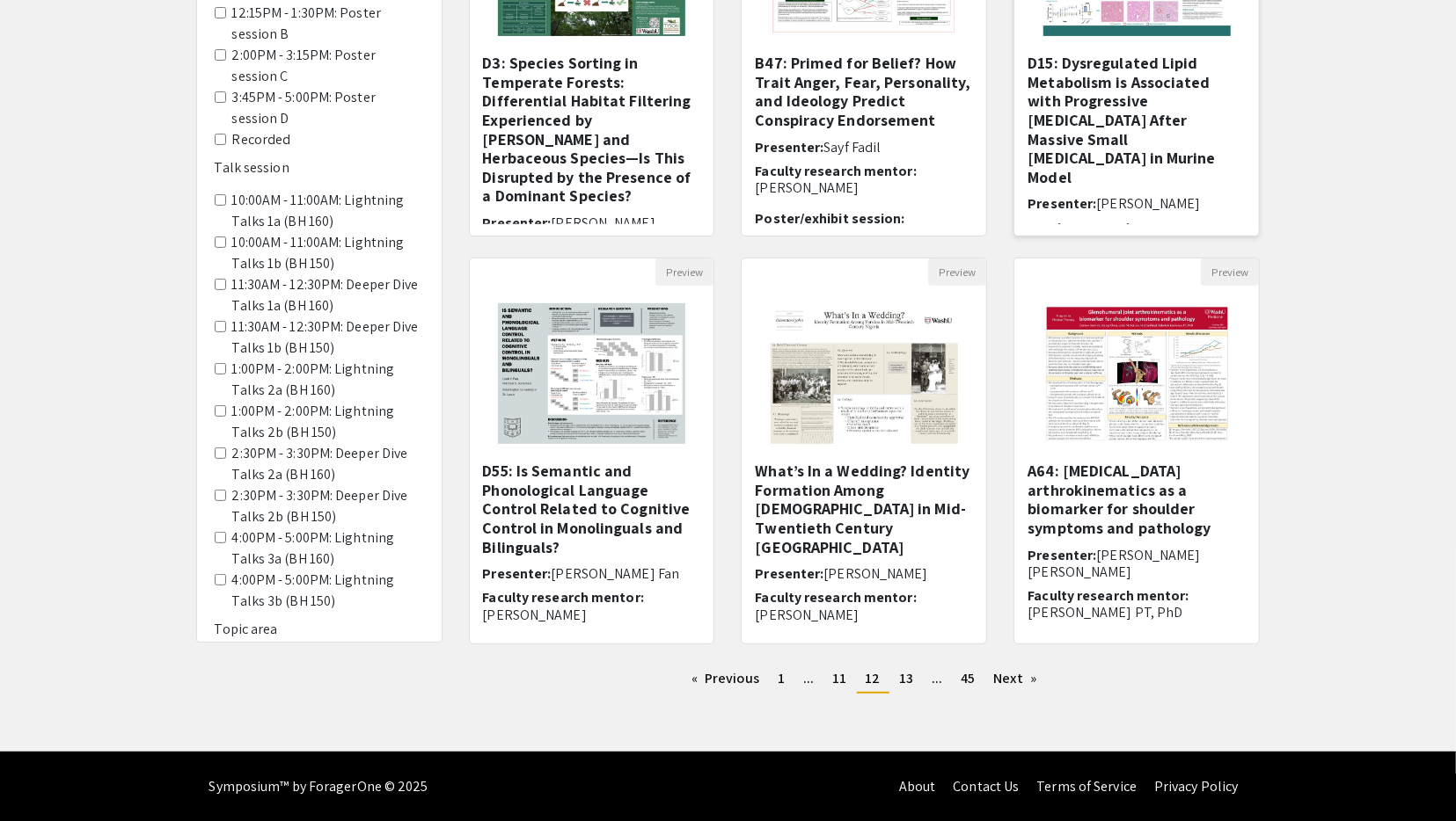
scroll to position [88, 0]
